Goal: Navigation & Orientation: Find specific page/section

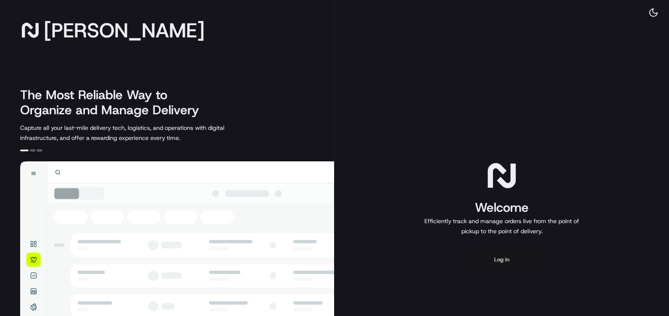
click at [473, 258] on button "Log in" at bounding box center [501, 260] width 67 height 20
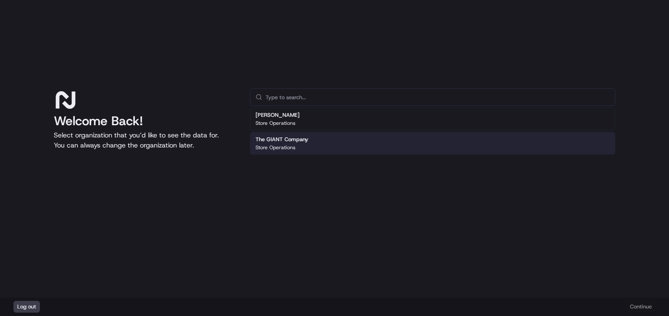
click at [307, 137] on h2 "The GIANT Company" at bounding box center [281, 140] width 53 height 8
click at [299, 144] on div "The GIANT Company Store Operations" at bounding box center [281, 143] width 53 height 15
click at [632, 308] on button "Continue" at bounding box center [640, 307] width 29 height 12
